Goal: Check status: Check status

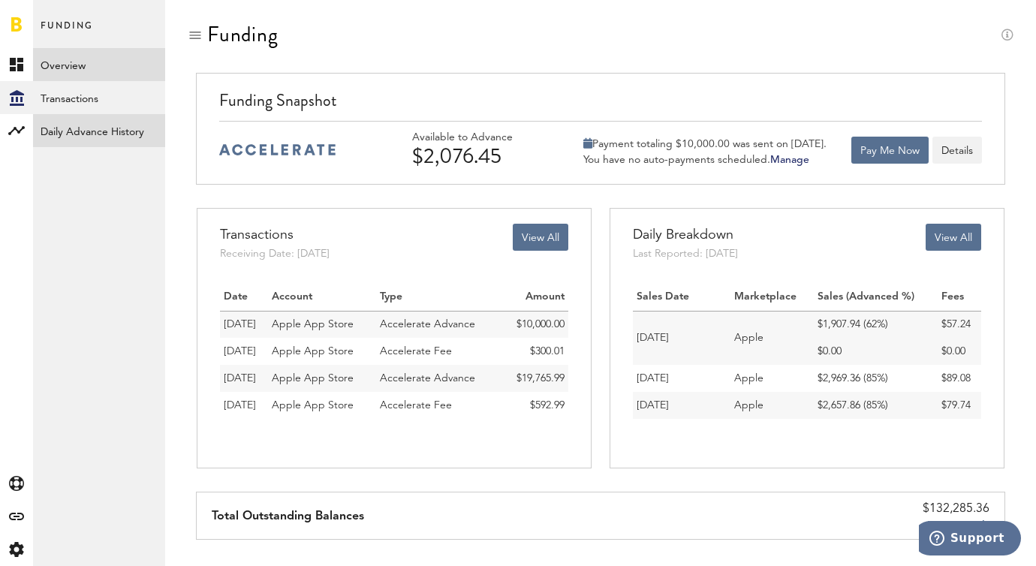
click at [113, 116] on link "Daily Advance History" at bounding box center [99, 130] width 132 height 33
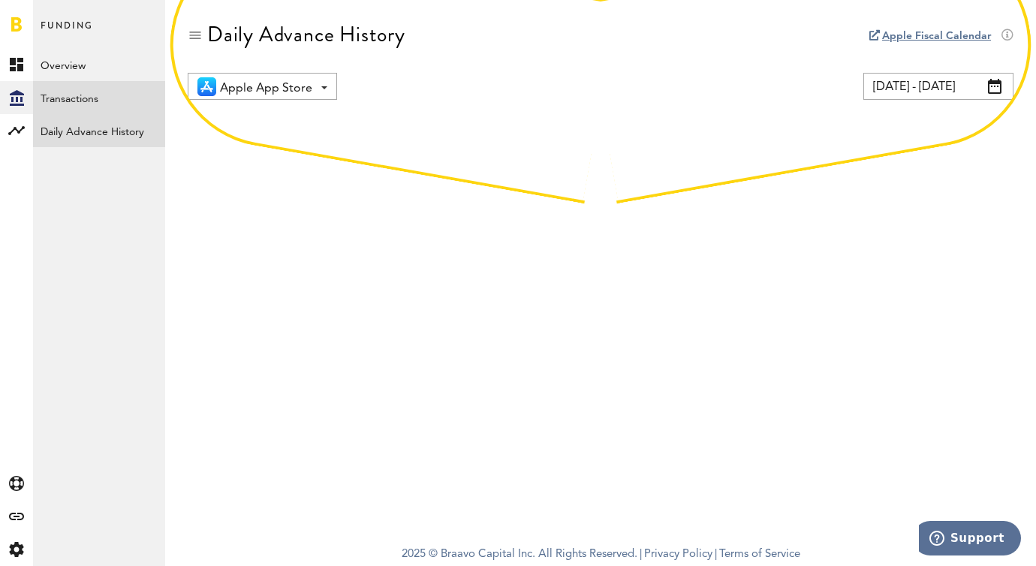
click at [113, 95] on link "Transactions" at bounding box center [99, 97] width 132 height 33
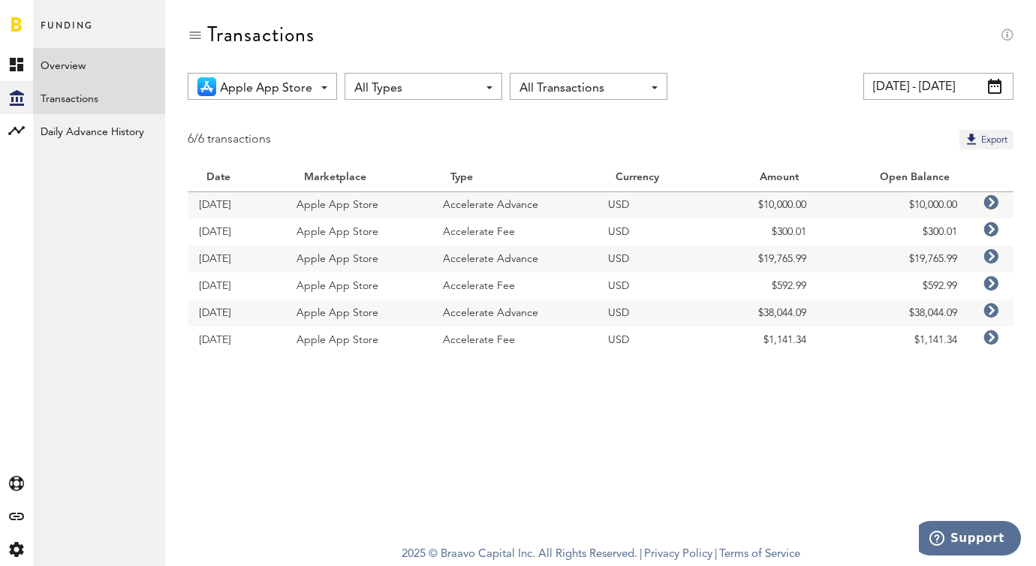
click at [117, 77] on link "Overview" at bounding box center [99, 64] width 132 height 33
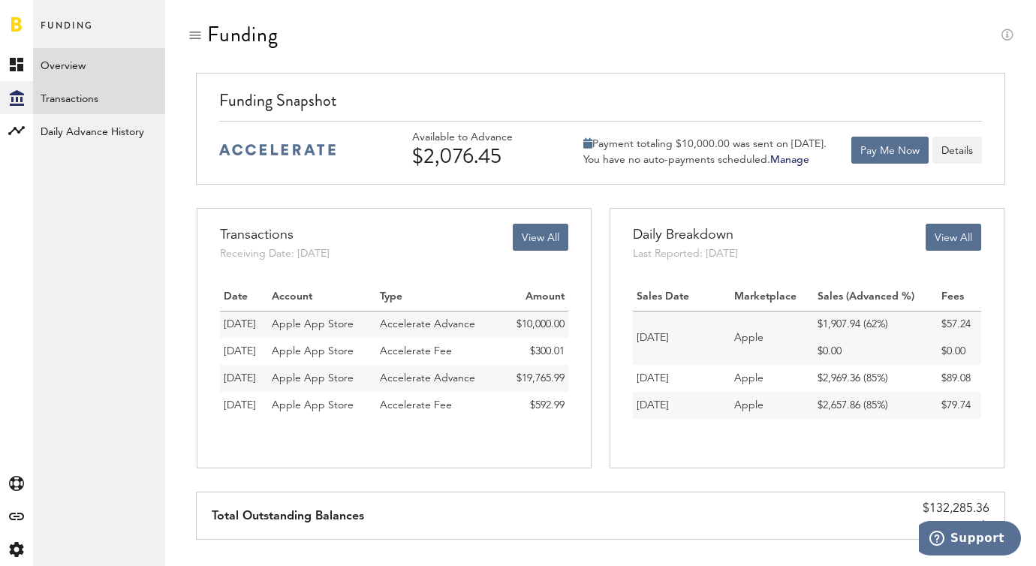
click at [94, 101] on link "Transactions" at bounding box center [99, 97] width 132 height 33
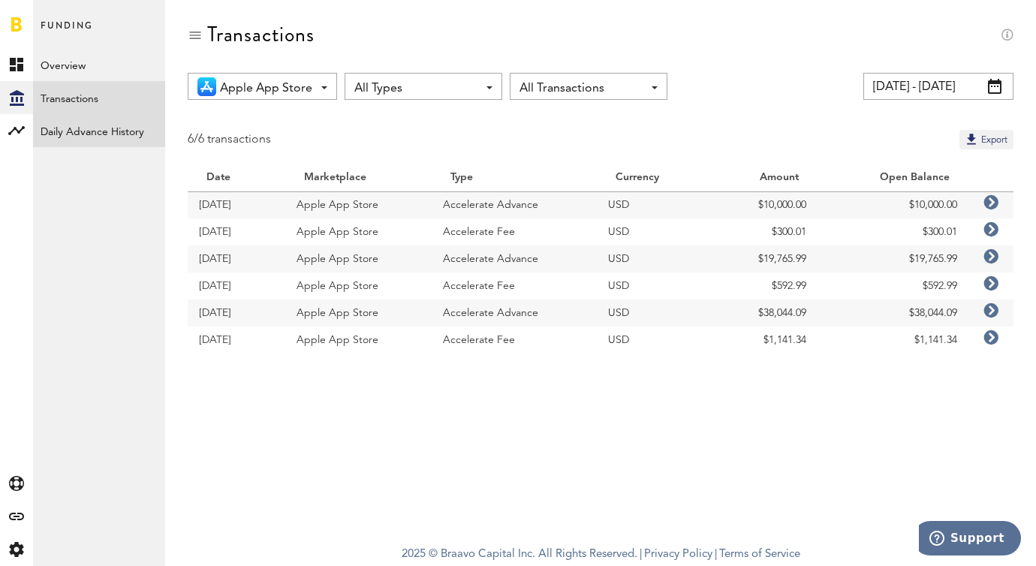
click at [101, 131] on link "Daily Advance History" at bounding box center [99, 130] width 132 height 33
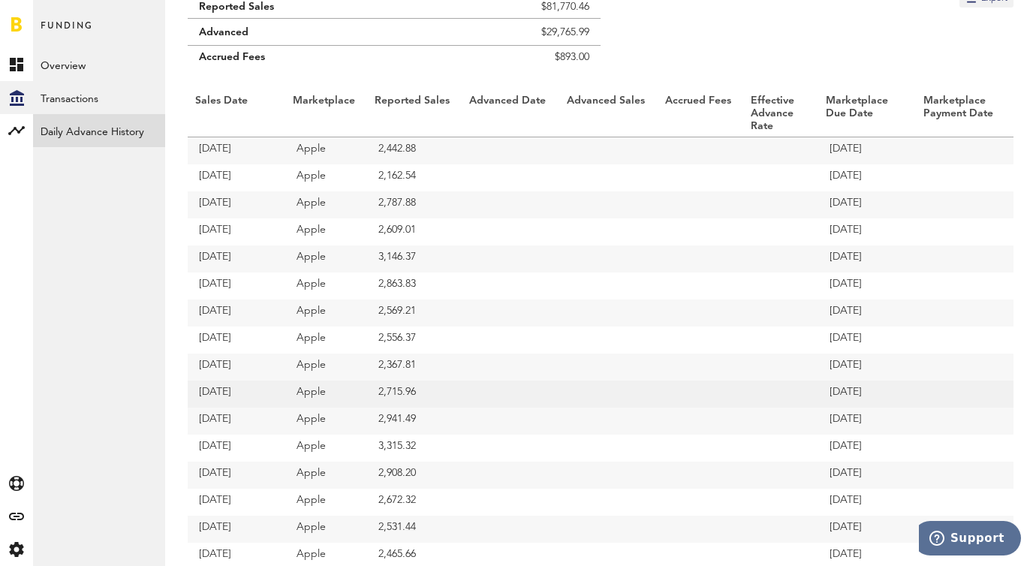
scroll to position [126, 0]
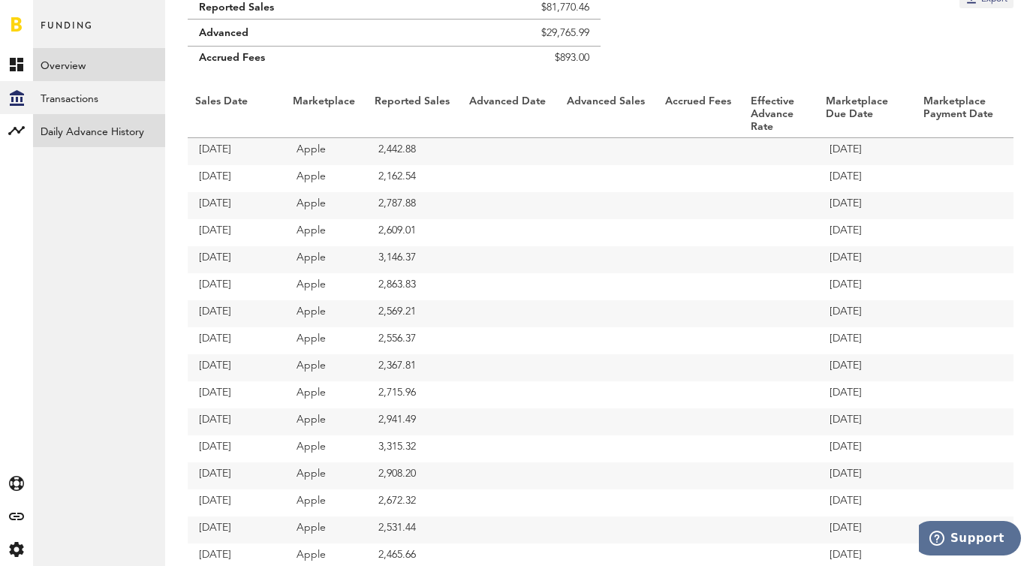
click at [113, 70] on link "Overview" at bounding box center [99, 64] width 132 height 33
